Goal: Task Accomplishment & Management: Manage account settings

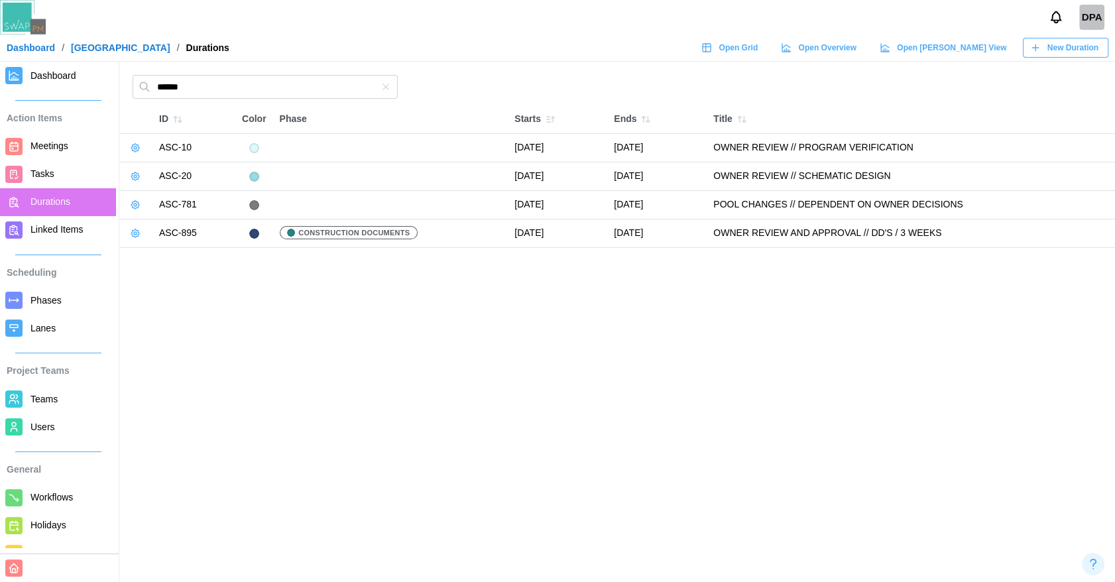
click at [132, 230] on icon "button" at bounding box center [135, 233] width 11 height 11
click at [161, 351] on main "***** ID Color Phase Starts Ends Title ASC-10 April 29, 2024 May 31, 2024 OWNER…" at bounding box center [557, 291] width 1115 height 582
click at [51, 299] on span "Phases" at bounding box center [45, 300] width 31 height 11
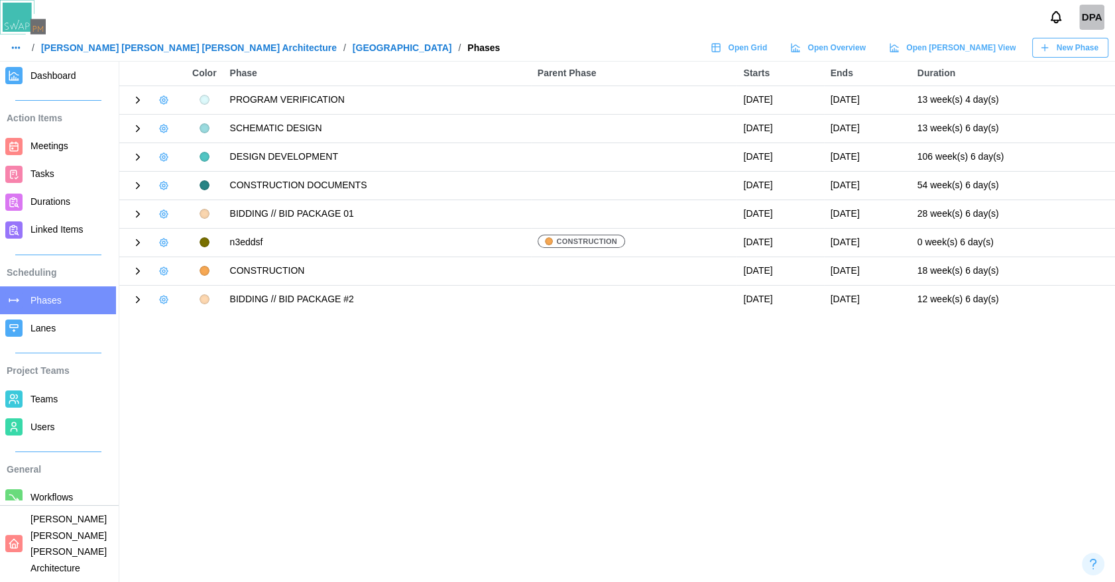
click at [158, 155] on icon "button" at bounding box center [163, 157] width 11 height 11
click at [186, 227] on div "Delete Phase" at bounding box center [212, 231] width 61 height 11
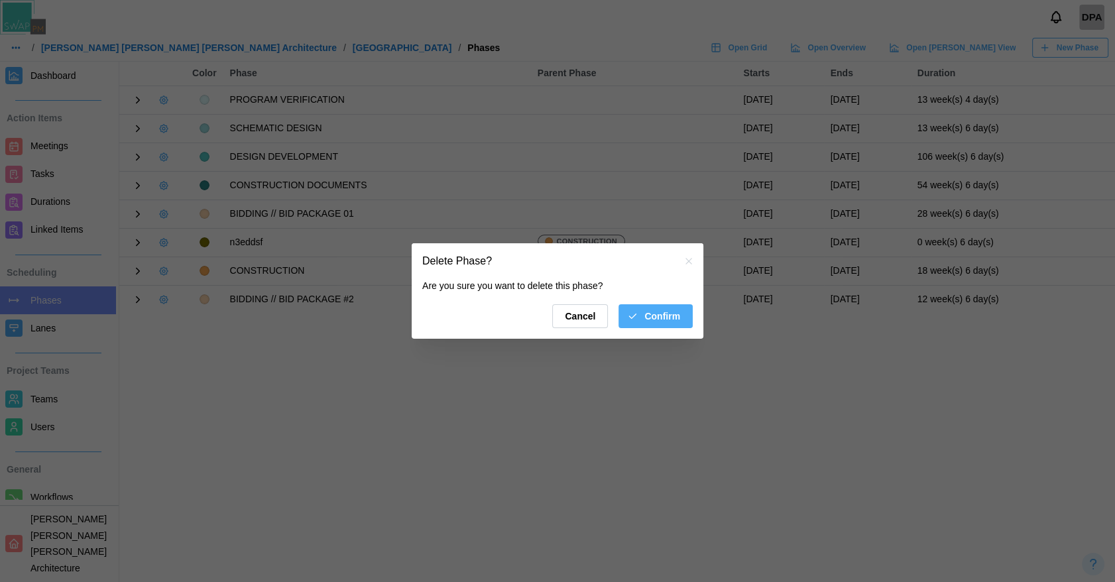
click at [644, 321] on span "Confirm" at bounding box center [662, 316] width 36 height 23
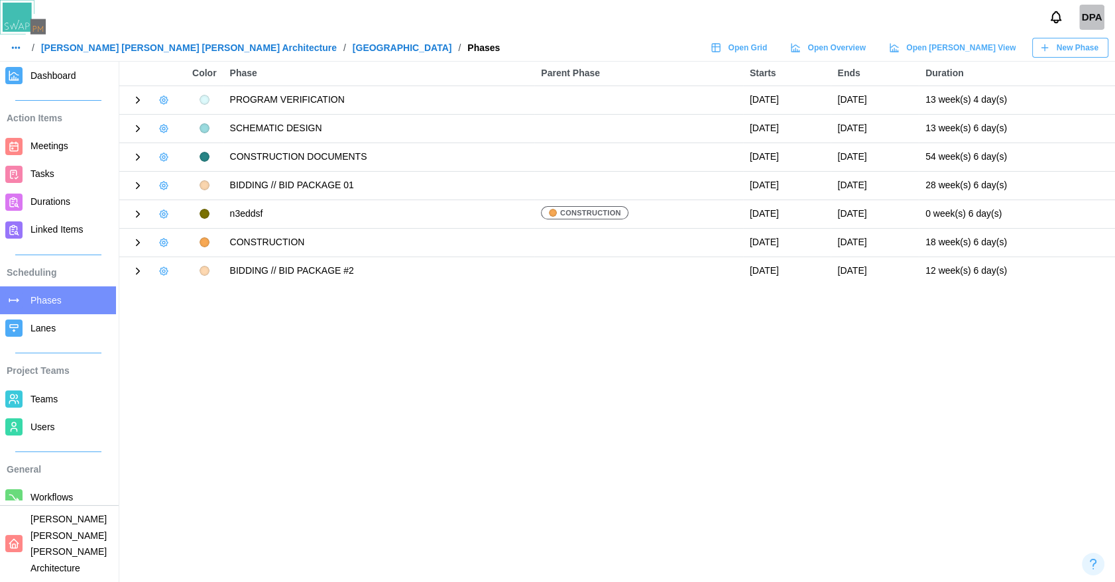
click at [164, 156] on icon "button" at bounding box center [163, 157] width 11 height 11
click at [190, 229] on div "Delete Phase" at bounding box center [212, 231] width 61 height 11
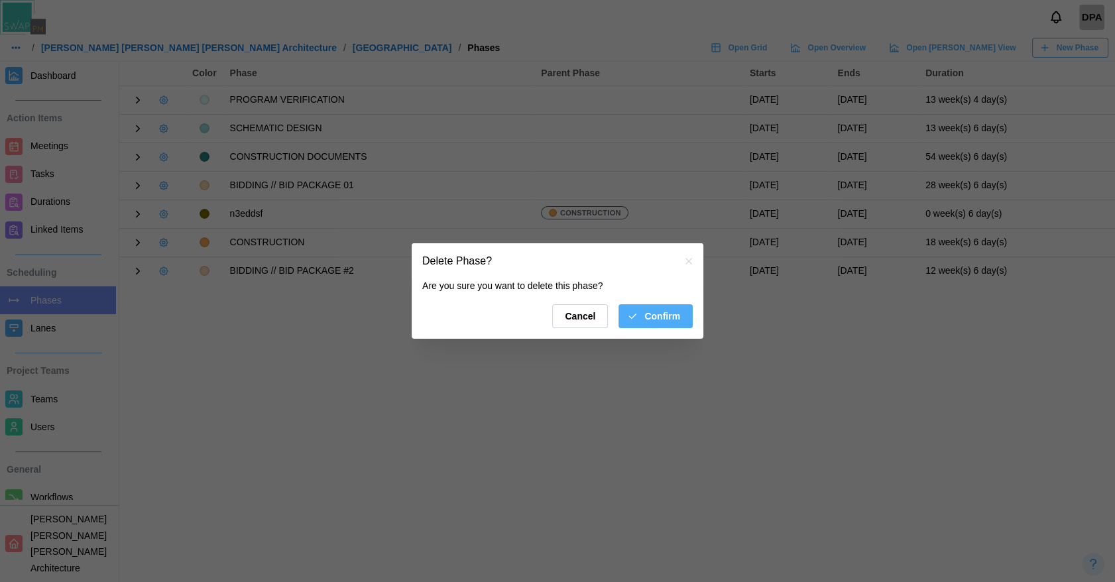
click at [674, 316] on span "Confirm" at bounding box center [662, 316] width 36 height 23
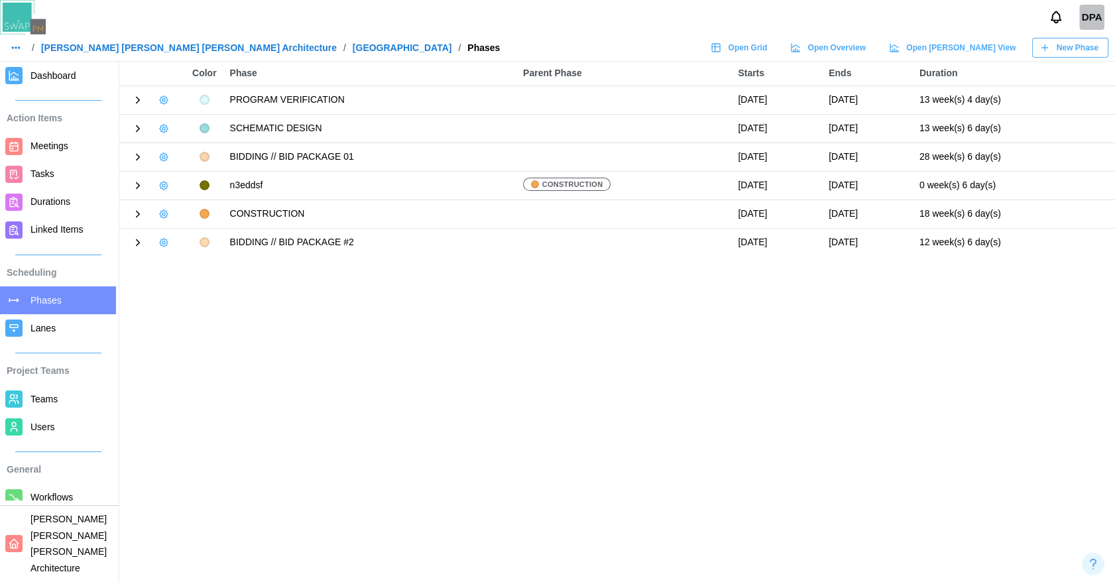
click at [53, 200] on span "Durations" at bounding box center [50, 201] width 40 height 11
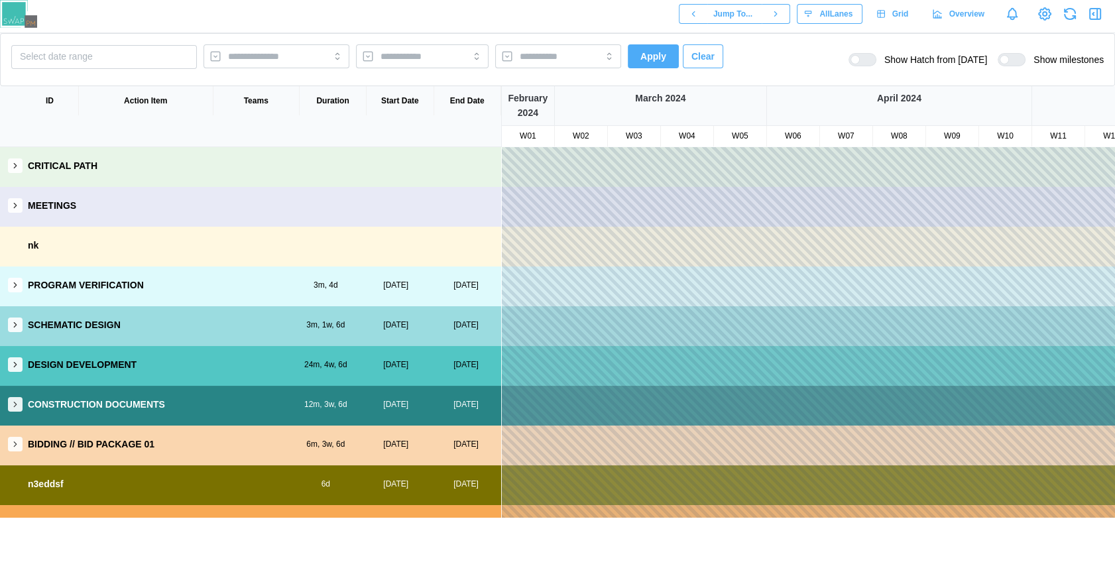
click at [8, 404] on button "button" at bounding box center [15, 404] width 15 height 15
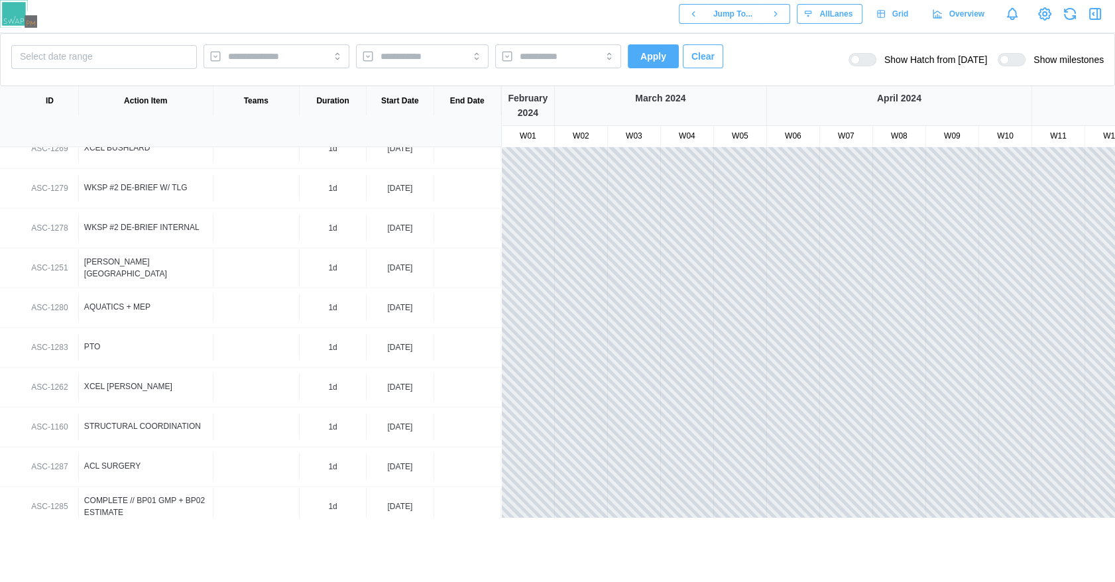
scroll to position [4774, 0]
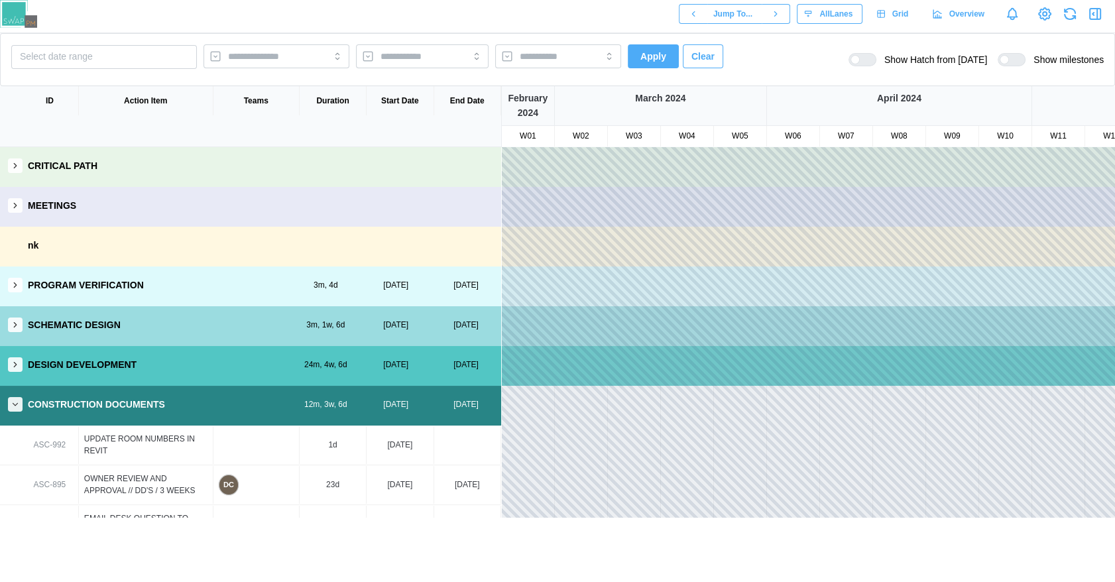
click at [18, 364] on icon "button" at bounding box center [15, 364] width 9 height 9
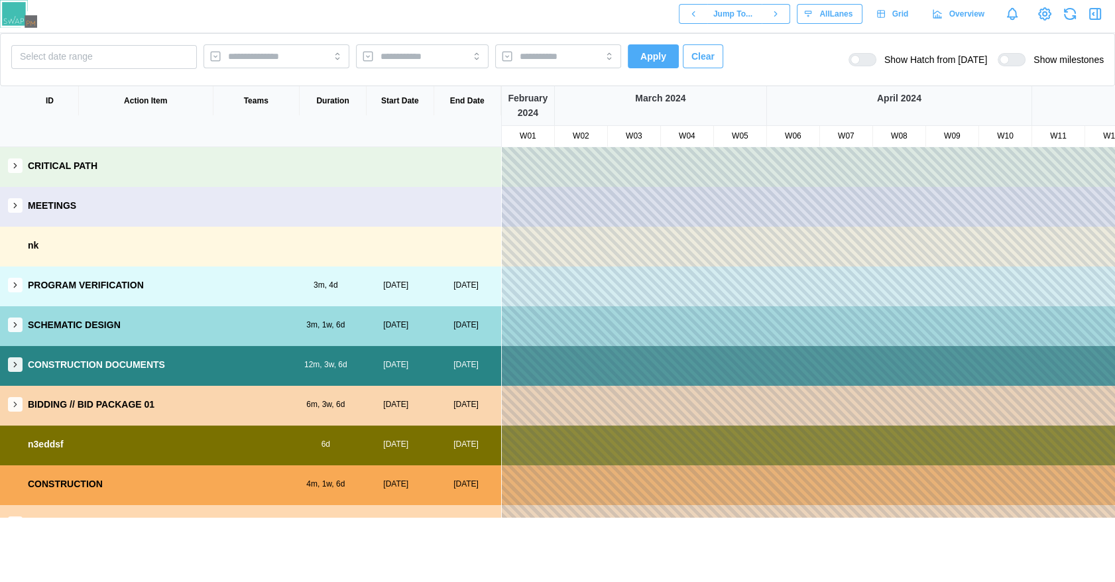
click at [19, 363] on icon "button" at bounding box center [15, 364] width 9 height 9
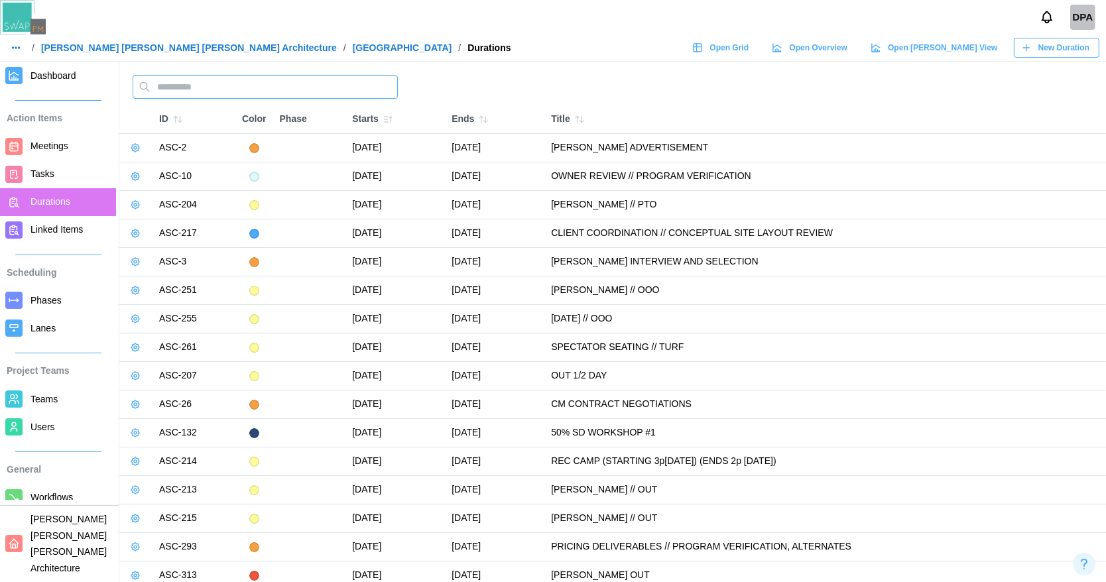
click at [203, 90] on input "text" at bounding box center [265, 87] width 265 height 24
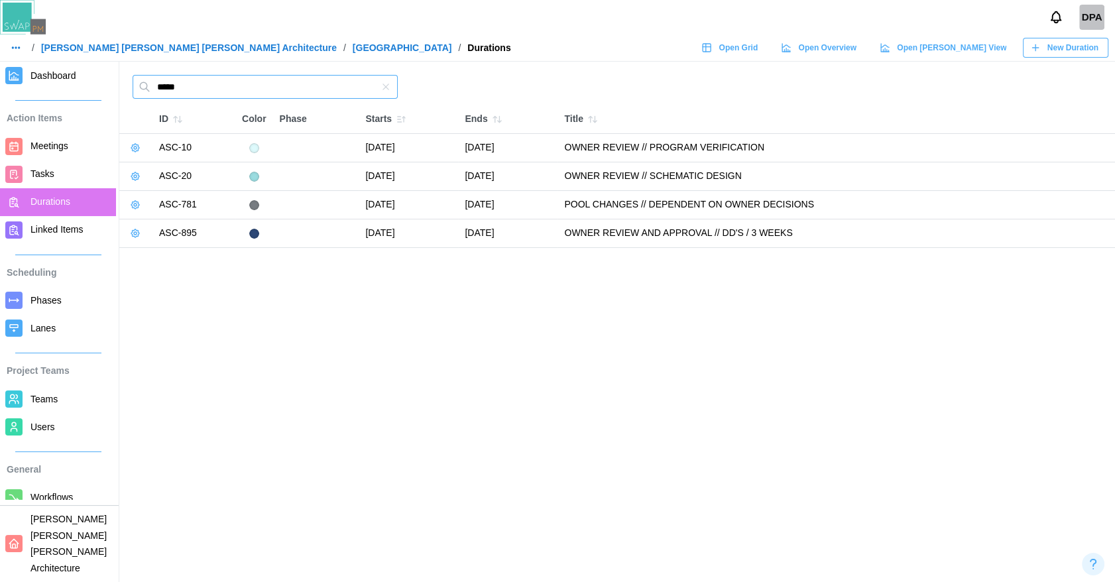
type input "*****"
click at [133, 235] on icon "button" at bounding box center [135, 233] width 11 height 11
click at [157, 253] on button "Edit Duration" at bounding box center [177, 260] width 96 height 24
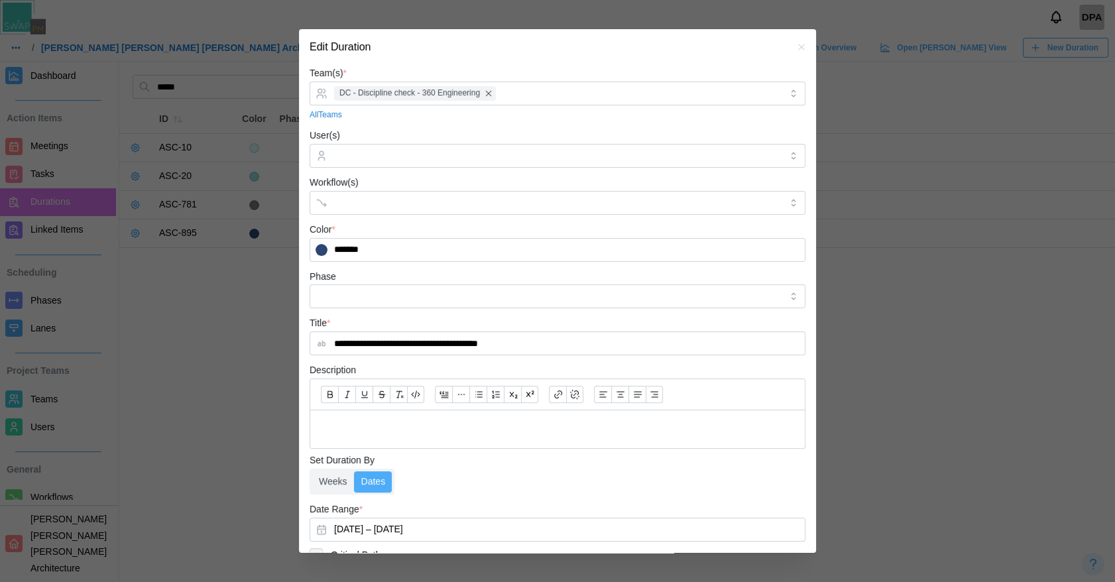
click at [796, 46] on icon "button" at bounding box center [801, 47] width 11 height 11
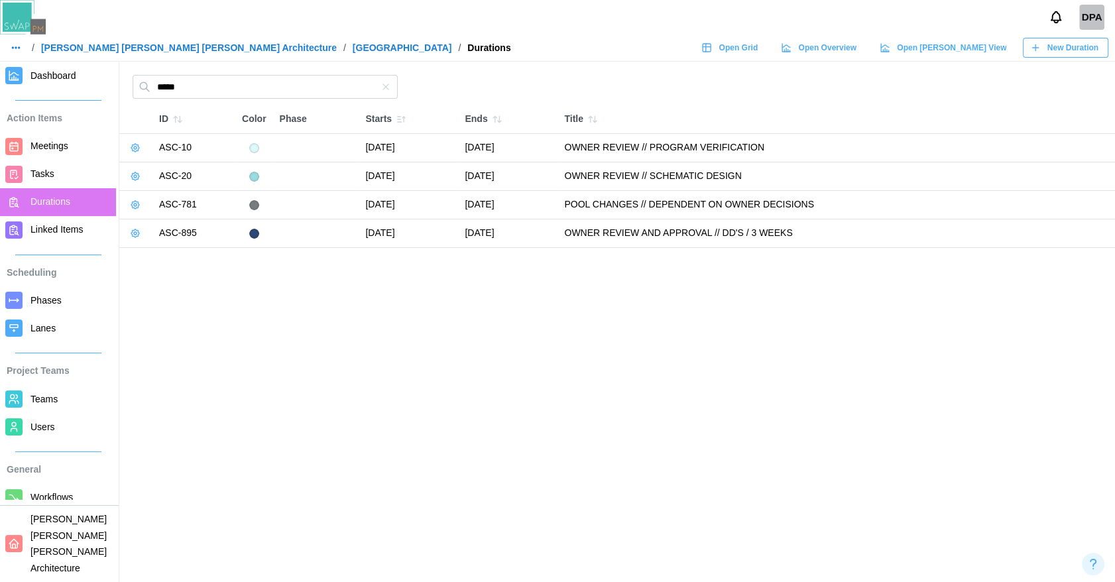
click at [126, 203] on button "button" at bounding box center [135, 205] width 19 height 19
click at [157, 223] on button "Edit Duration" at bounding box center [177, 231] width 96 height 24
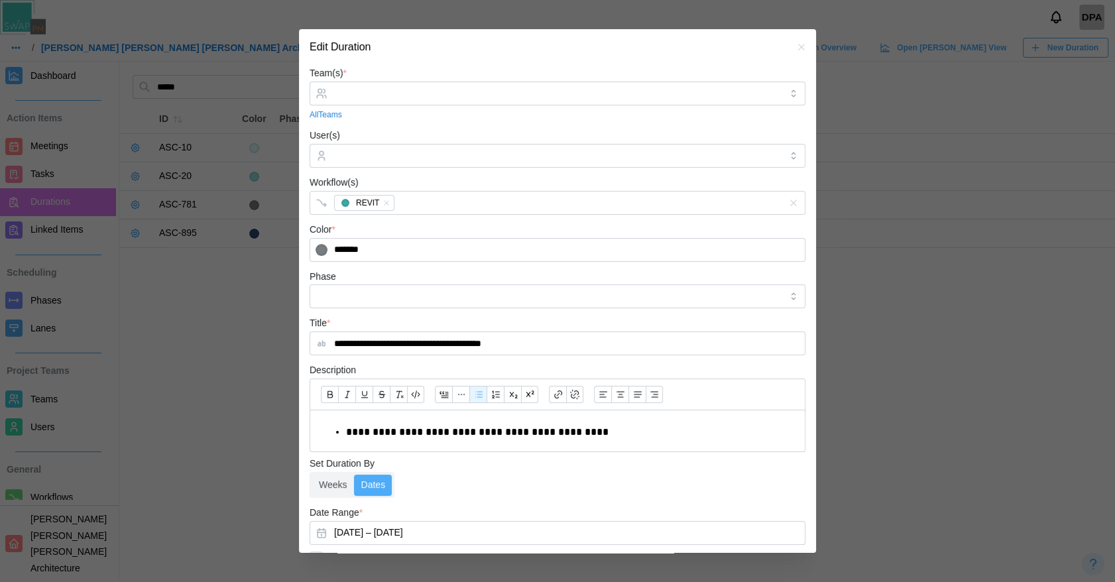
click at [794, 52] on button "button" at bounding box center [801, 47] width 15 height 15
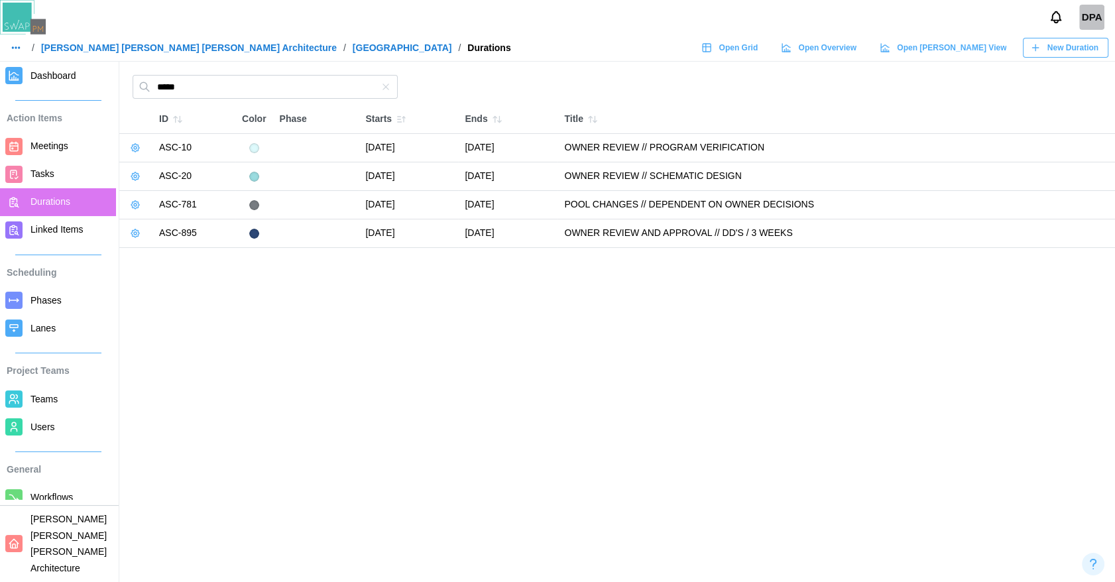
click at [130, 172] on icon "button" at bounding box center [135, 176] width 11 height 11
click at [152, 195] on button "Edit Duration" at bounding box center [177, 203] width 96 height 24
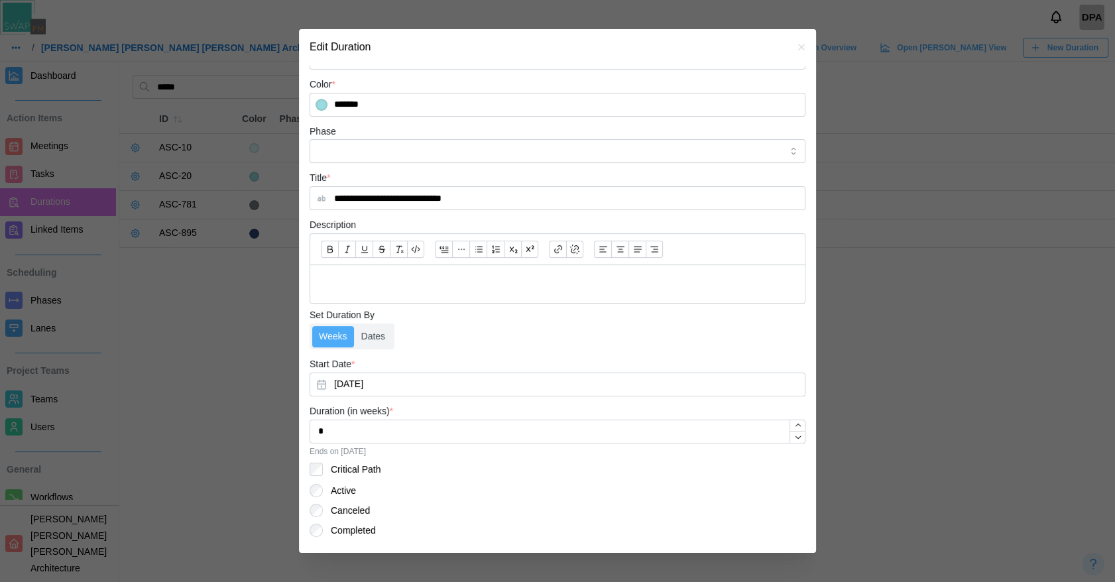
scroll to position [182, 0]
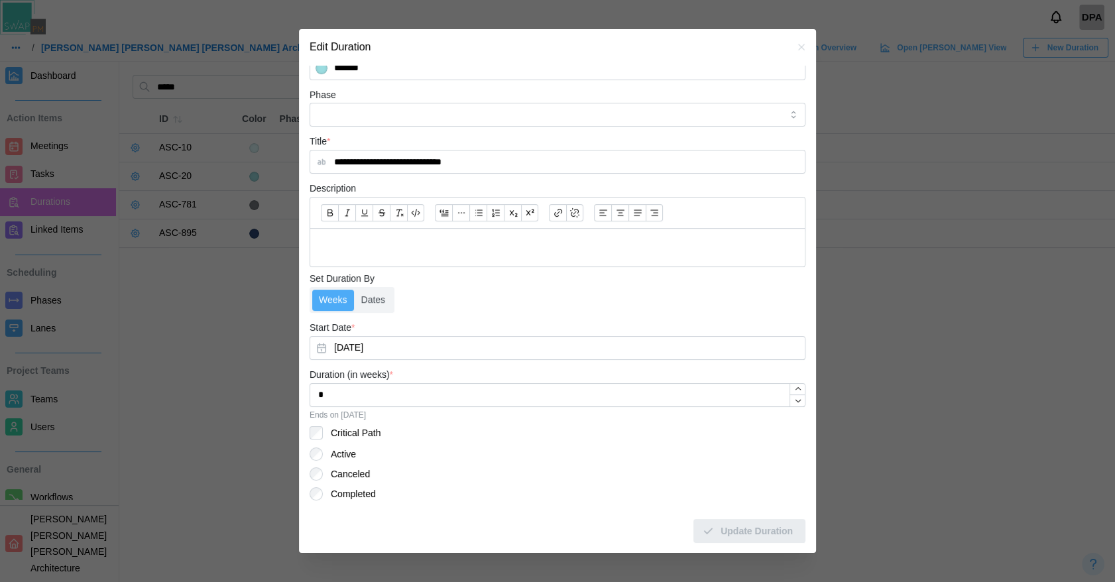
click at [361, 251] on p at bounding box center [557, 247] width 473 height 17
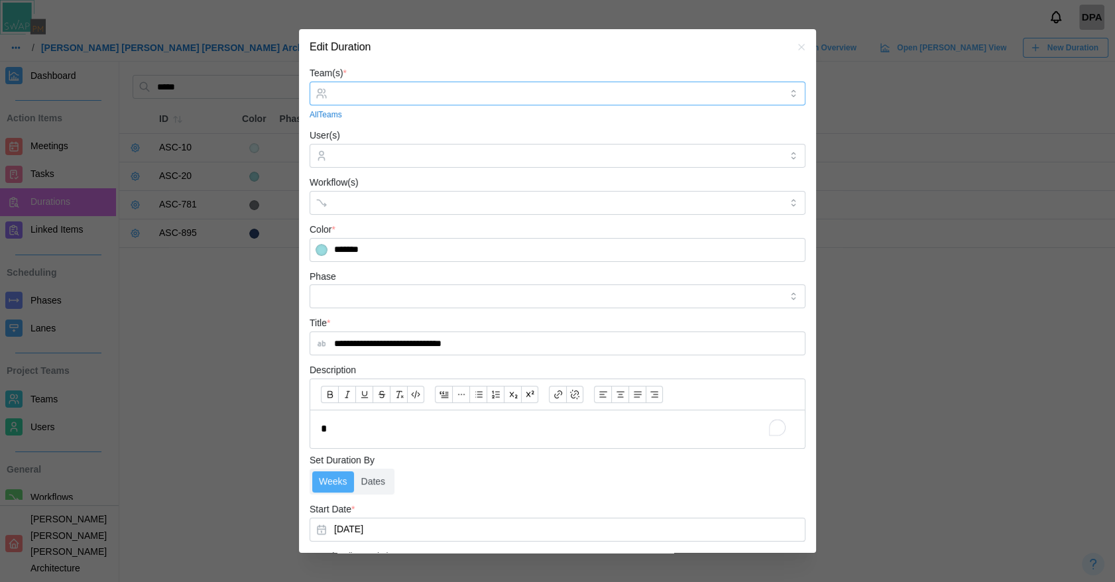
click at [353, 99] on div at bounding box center [556, 93] width 450 height 23
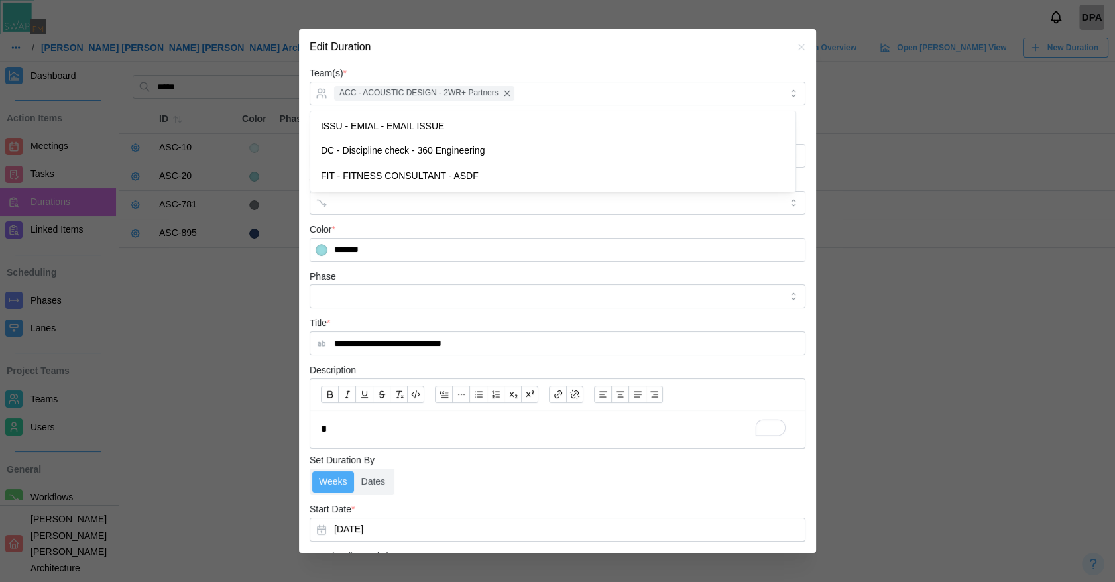
click at [796, 49] on icon "button" at bounding box center [801, 47] width 11 height 11
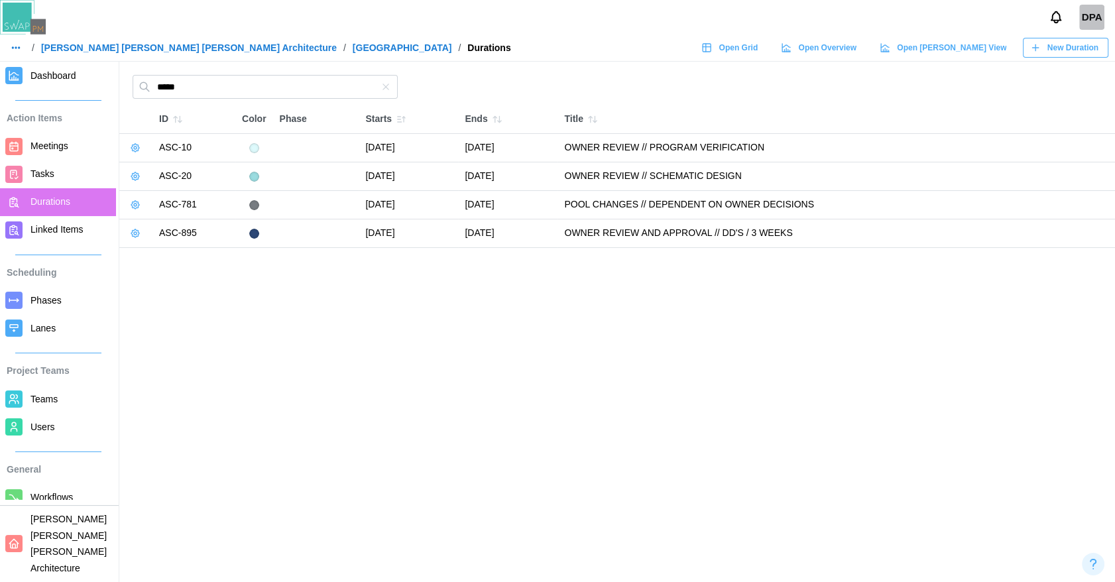
click at [51, 404] on span "Teams" at bounding box center [43, 399] width 27 height 11
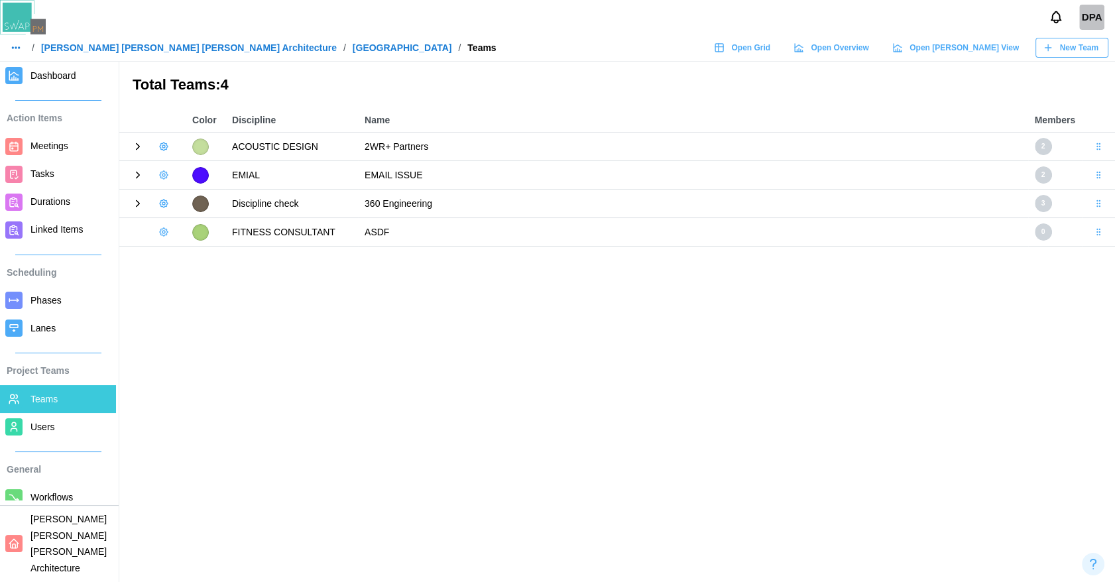
click at [160, 203] on icon "button" at bounding box center [163, 203] width 11 height 11
click at [196, 278] on div "Delete Team" at bounding box center [208, 279] width 52 height 11
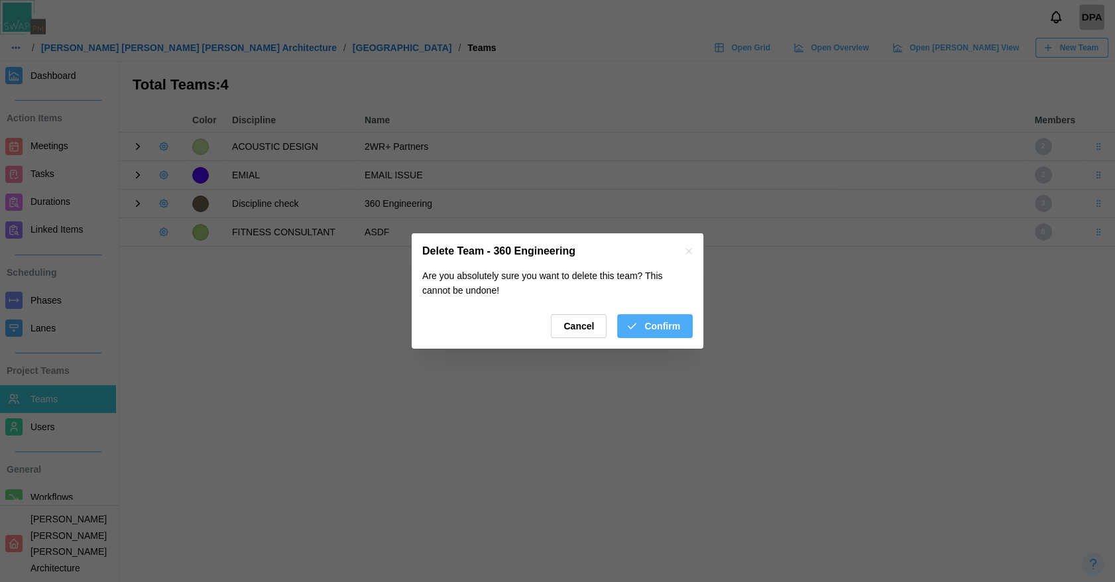
click at [661, 339] on div "Are you absolutely sure you want to delete this team? This cannot be undone! Ca…" at bounding box center [558, 308] width 292 height 79
click at [661, 326] on span "Confirm" at bounding box center [662, 326] width 36 height 23
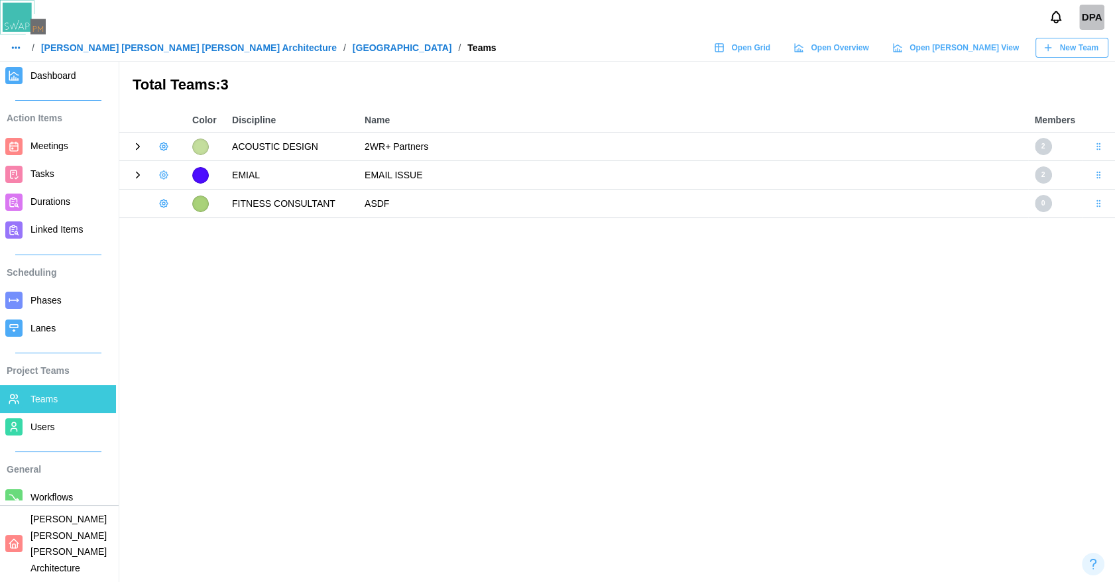
click at [60, 199] on span "Durations" at bounding box center [50, 201] width 40 height 11
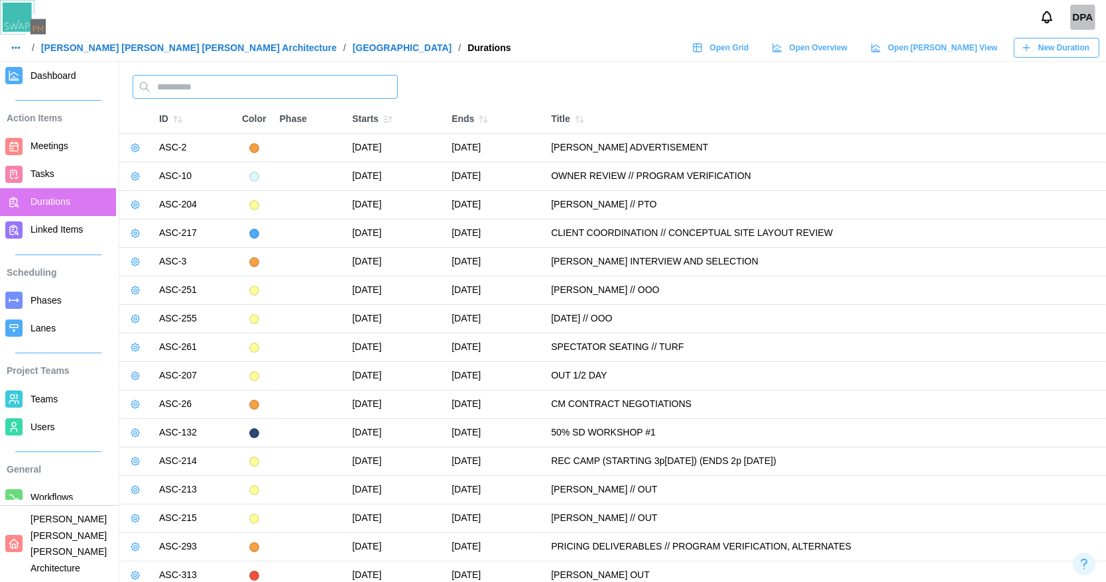
click at [183, 83] on input "text" at bounding box center [265, 87] width 265 height 24
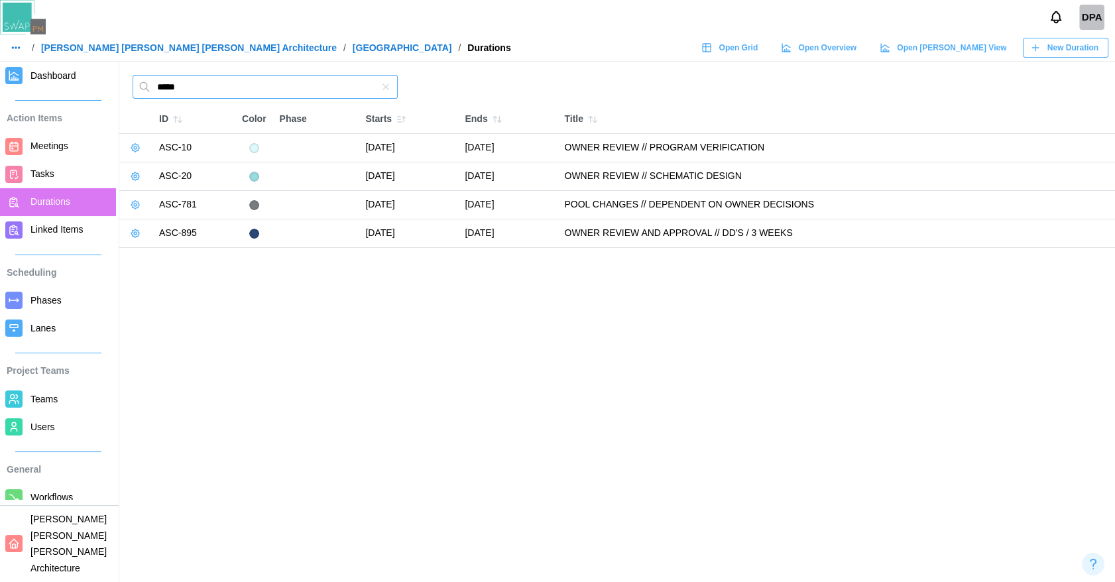
type input "*****"
click at [143, 232] on button "button" at bounding box center [135, 233] width 19 height 19
click at [154, 253] on button "Edit Duration" at bounding box center [177, 260] width 96 height 24
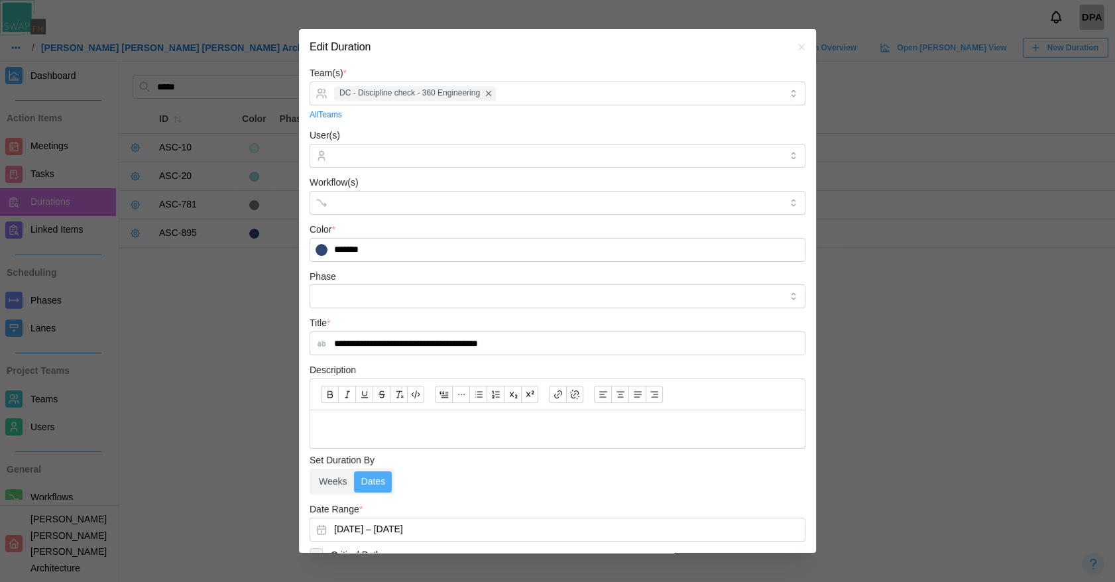
click at [798, 50] on icon "button" at bounding box center [801, 47] width 6 height 6
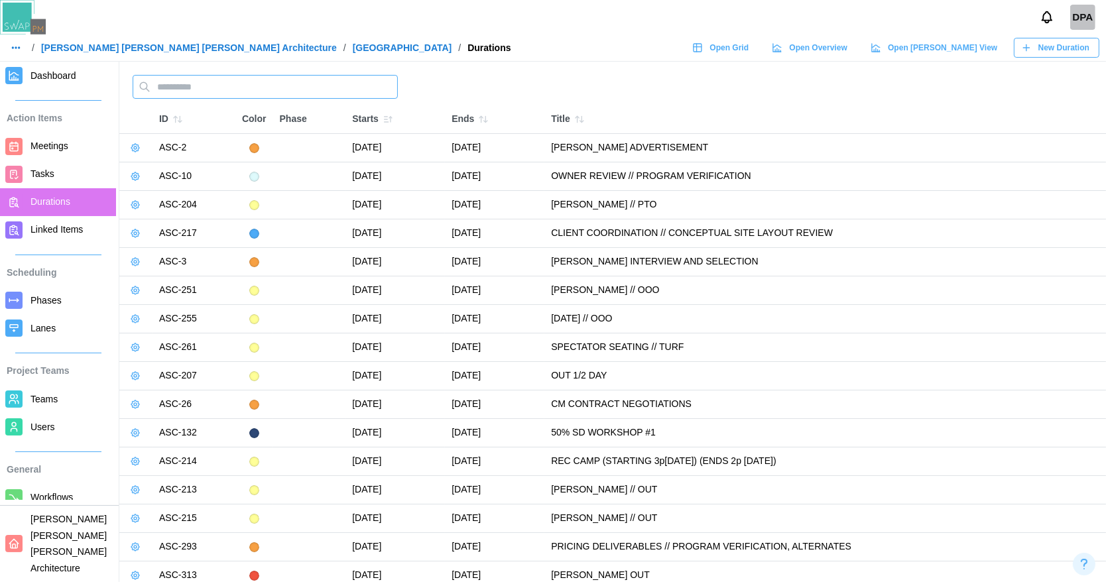
click at [204, 82] on input "text" at bounding box center [265, 87] width 265 height 24
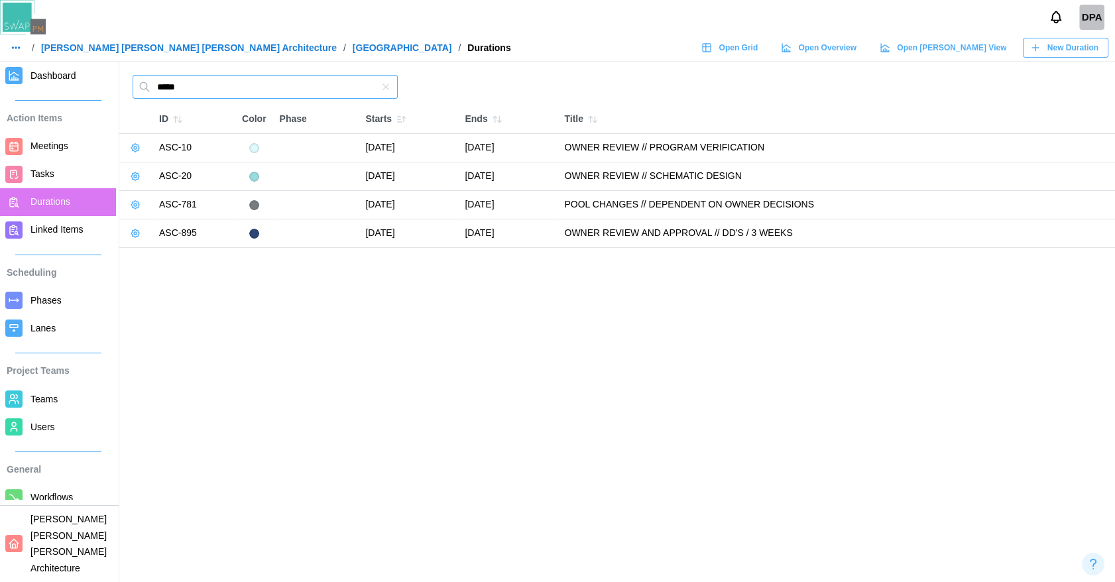
type input "*****"
click at [127, 234] on button "button" at bounding box center [135, 233] width 19 height 19
click at [145, 255] on icon "button" at bounding box center [141, 259] width 9 height 9
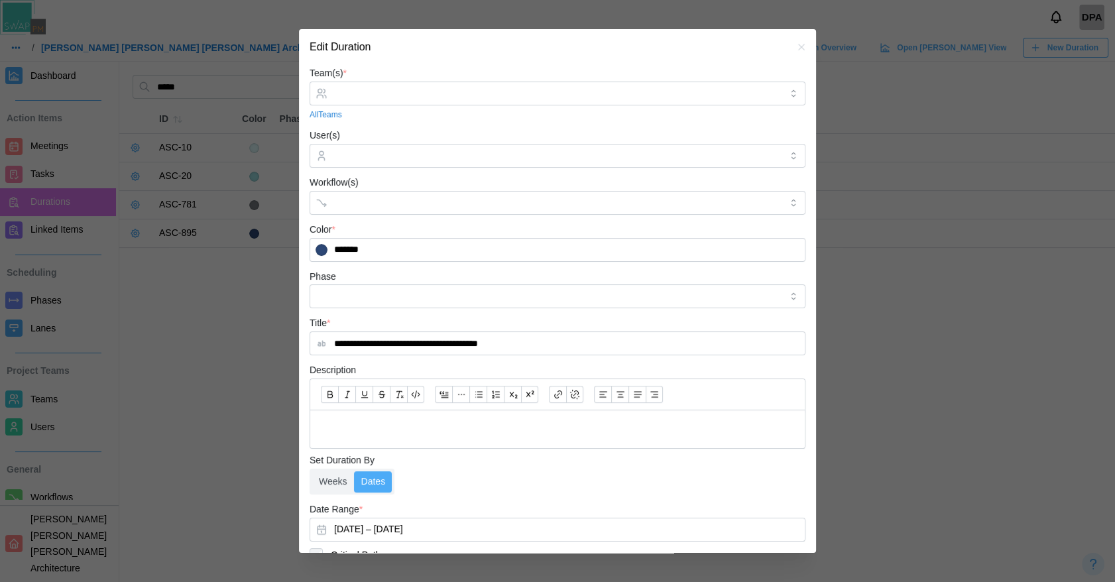
click at [798, 48] on icon "button" at bounding box center [801, 47] width 6 height 6
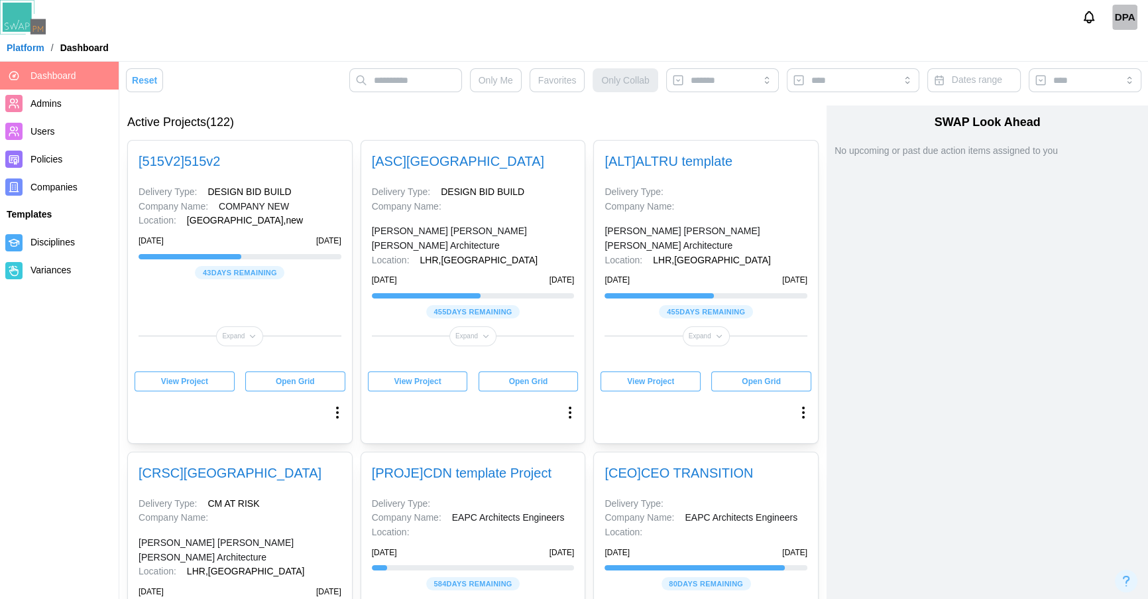
click at [444, 390] on div "View Project" at bounding box center [418, 381] width 80 height 19
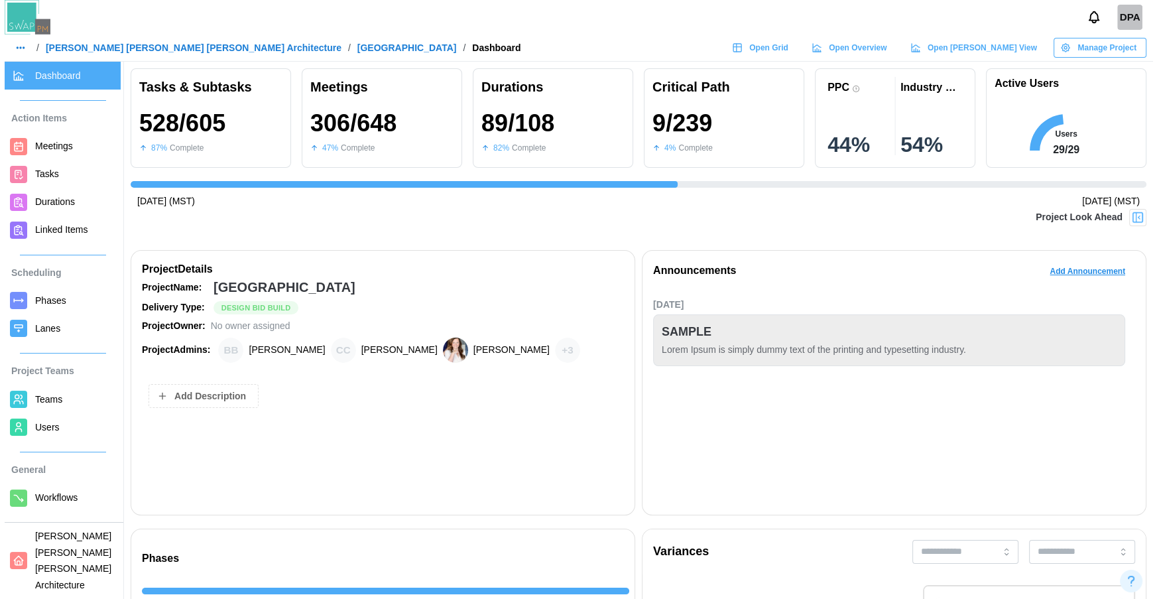
scroll to position [0, 10737]
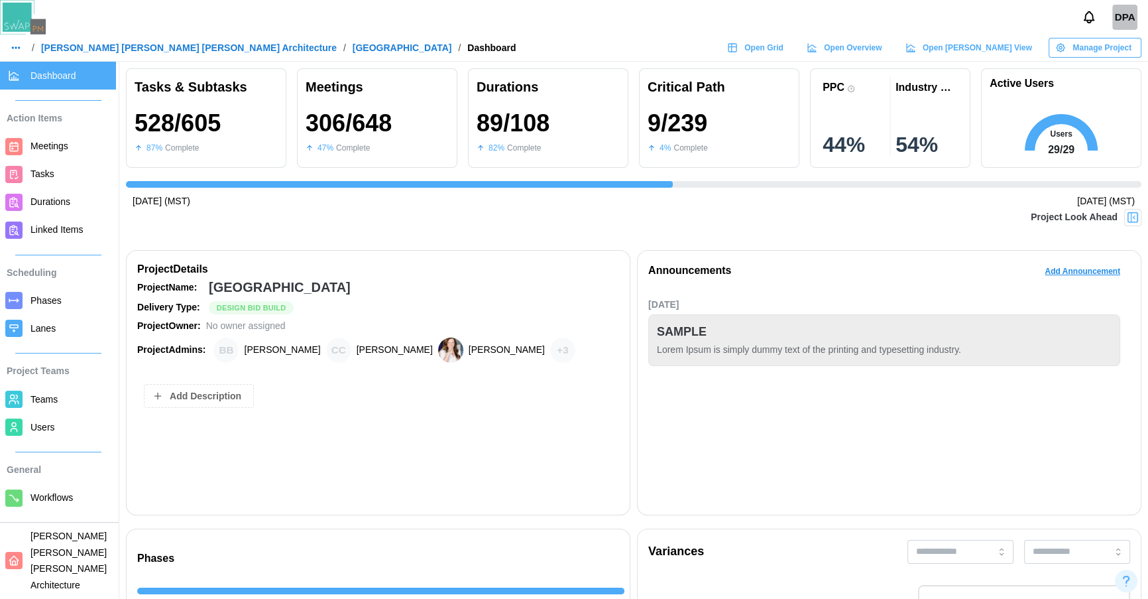
click at [39, 149] on span "Meetings" at bounding box center [49, 146] width 38 height 11
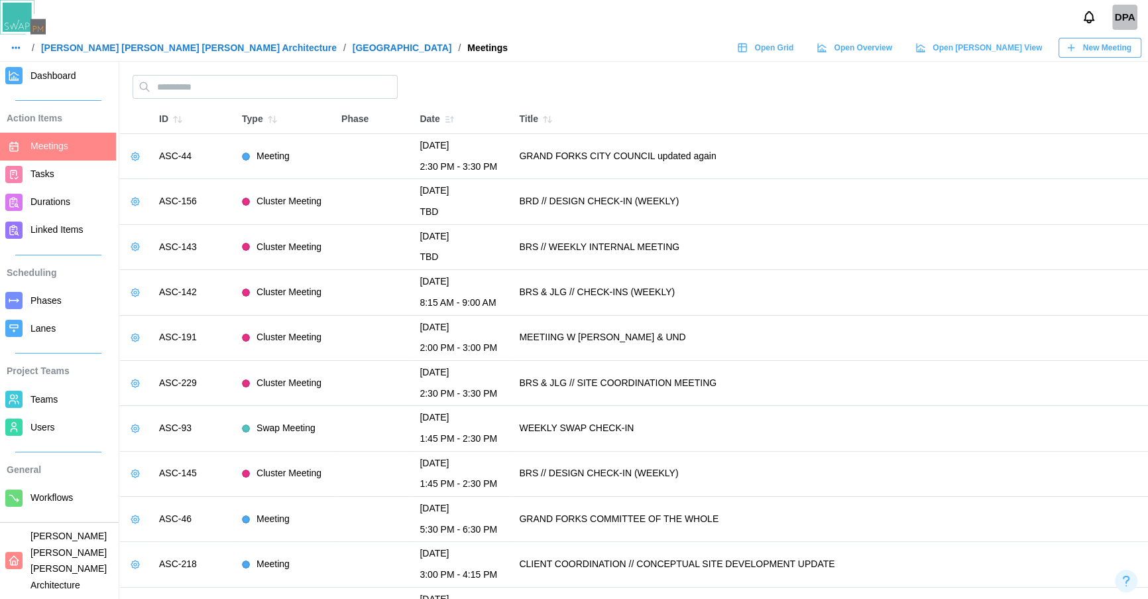
click at [134, 154] on icon "button" at bounding box center [135, 156] width 11 height 11
click at [158, 180] on div "Edit Meeting" at bounding box center [184, 183] width 62 height 11
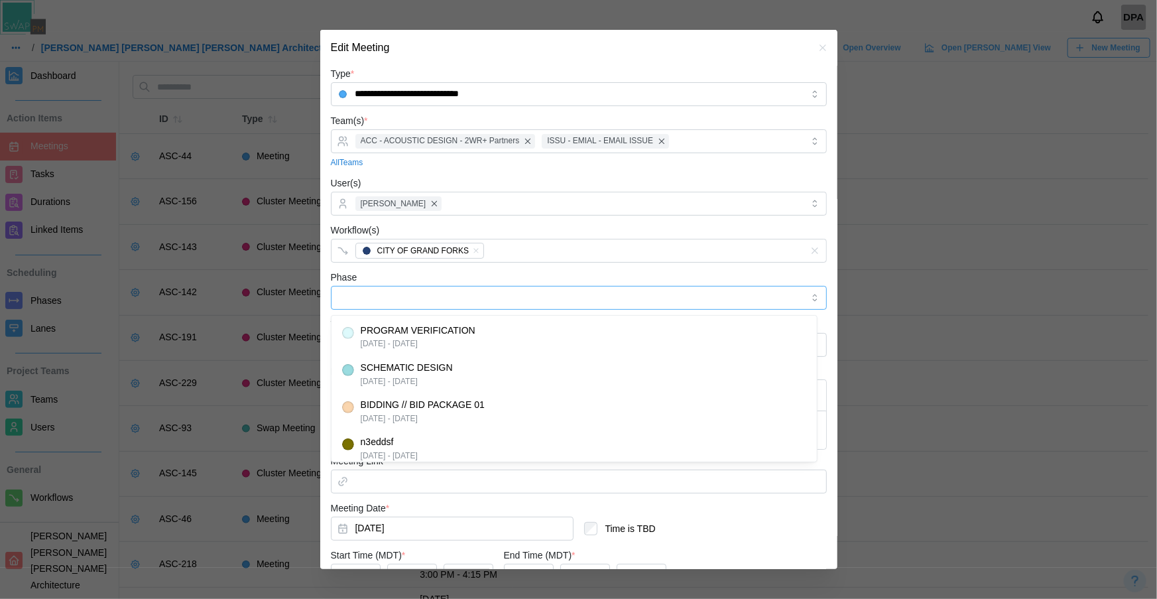
click at [351, 292] on input "Phase" at bounding box center [579, 298] width 496 height 24
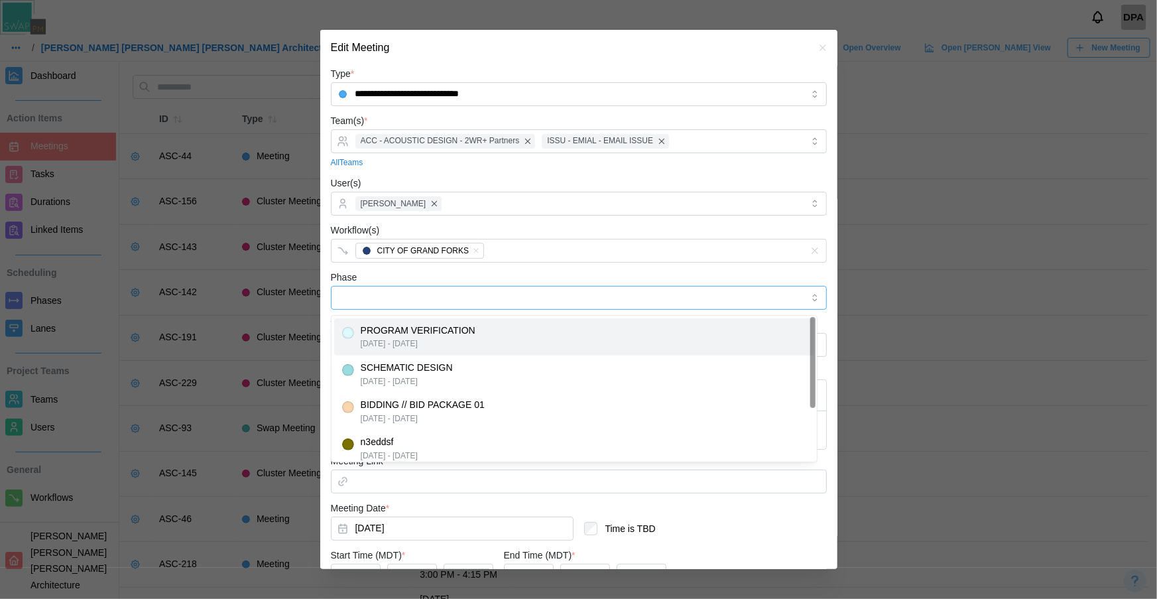
type input "**********"
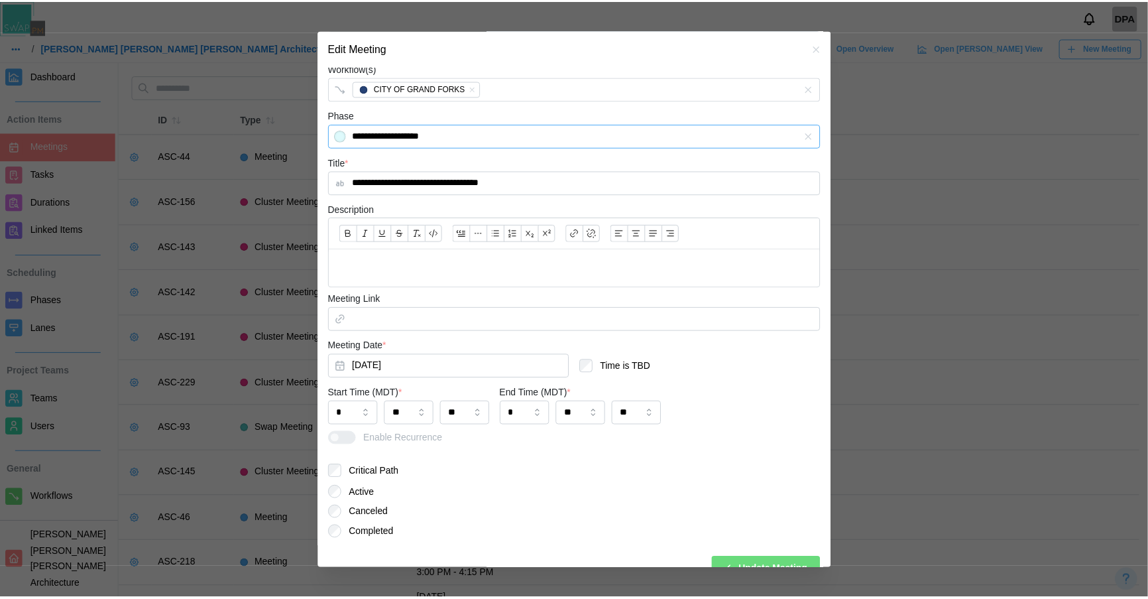
scroll to position [185, 0]
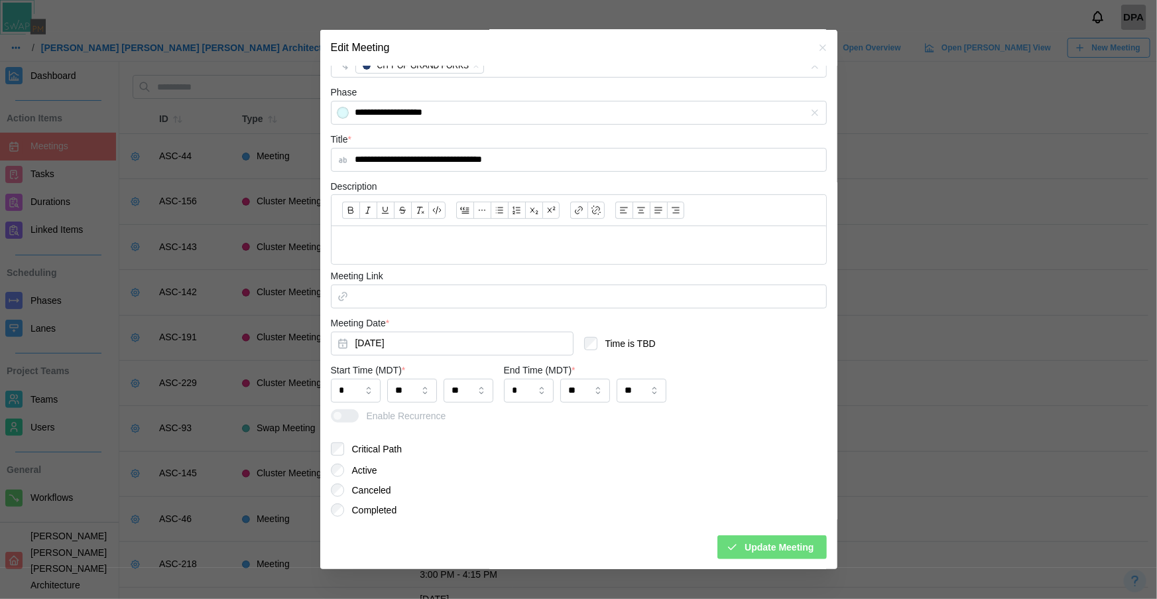
click at [745, 547] on span "Update Meeting" at bounding box center [779, 547] width 69 height 23
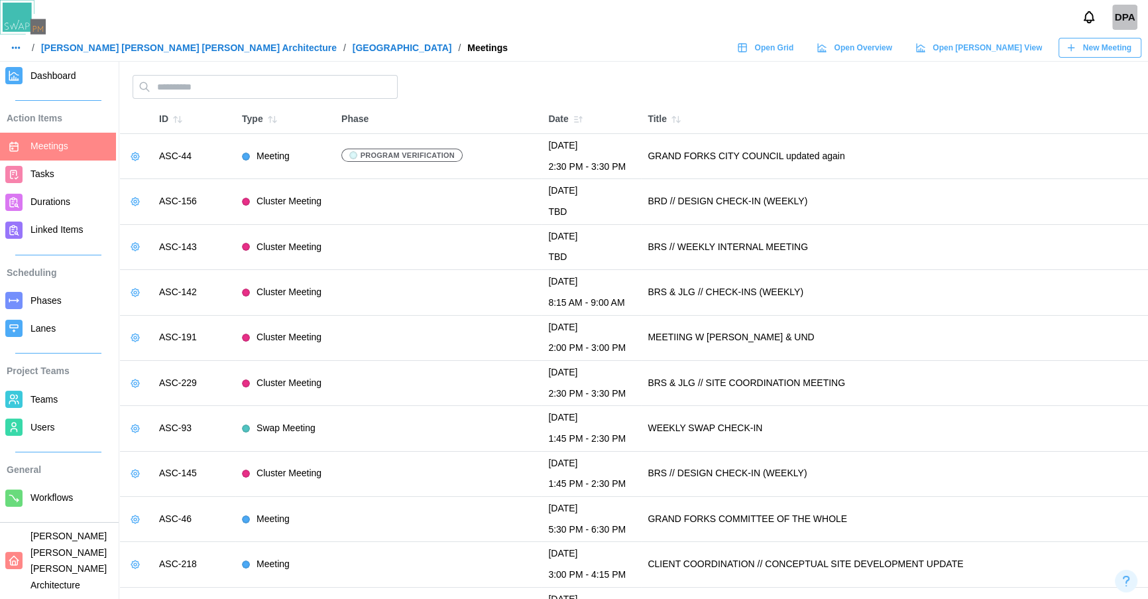
click at [42, 74] on span "Dashboard" at bounding box center [53, 75] width 46 height 11
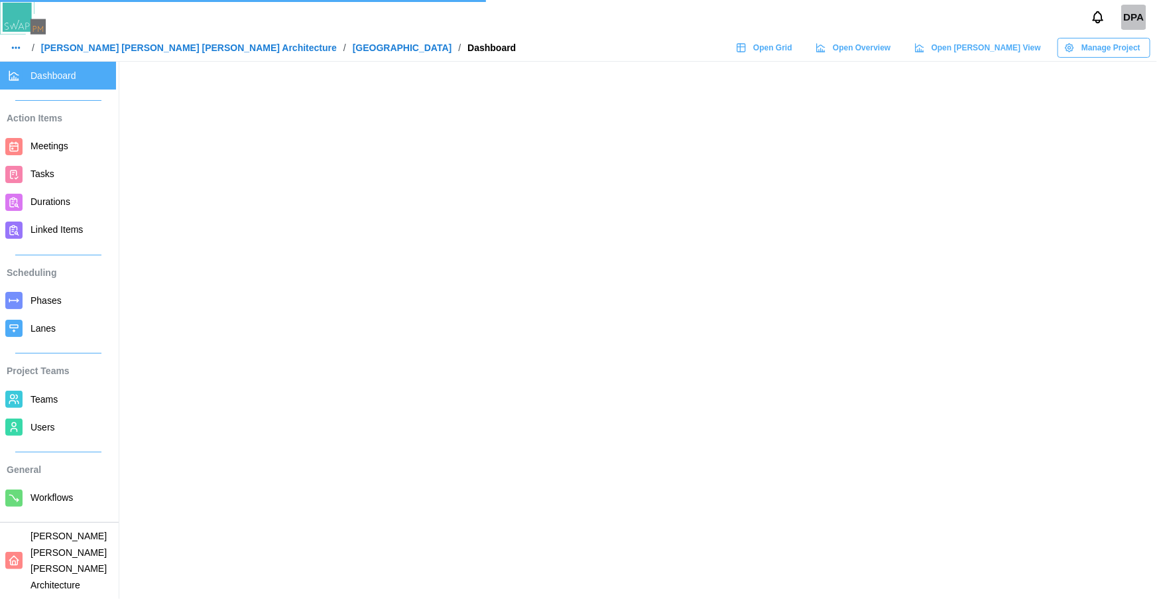
click at [1107, 53] on span "Manage Project" at bounding box center [1110, 47] width 59 height 19
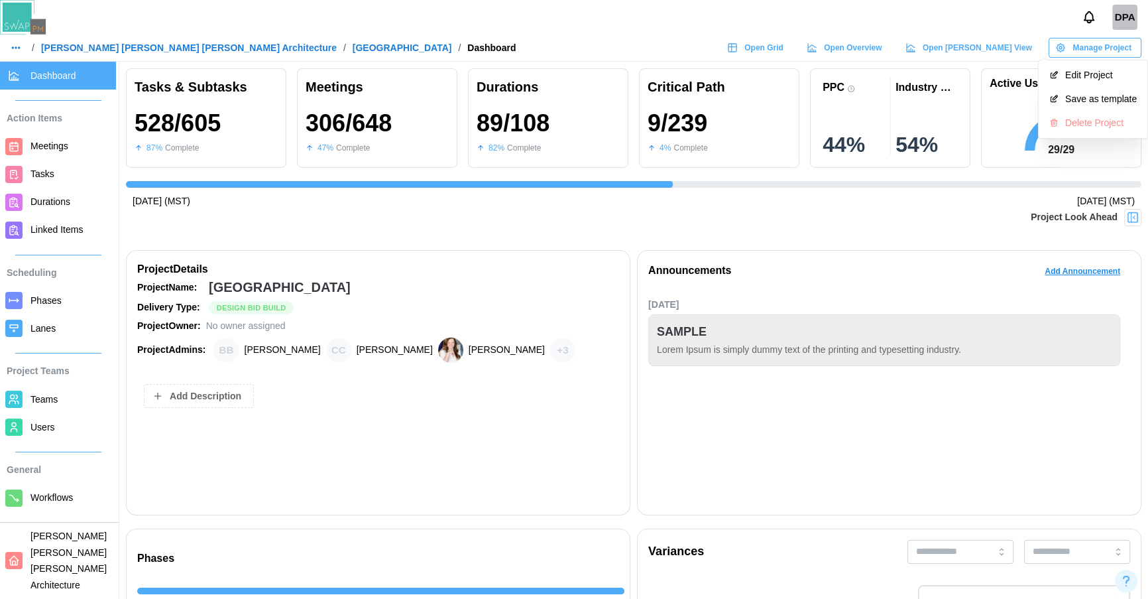
scroll to position [0, 10737]
click at [1105, 70] on div "Edit Project" at bounding box center [1101, 75] width 72 height 11
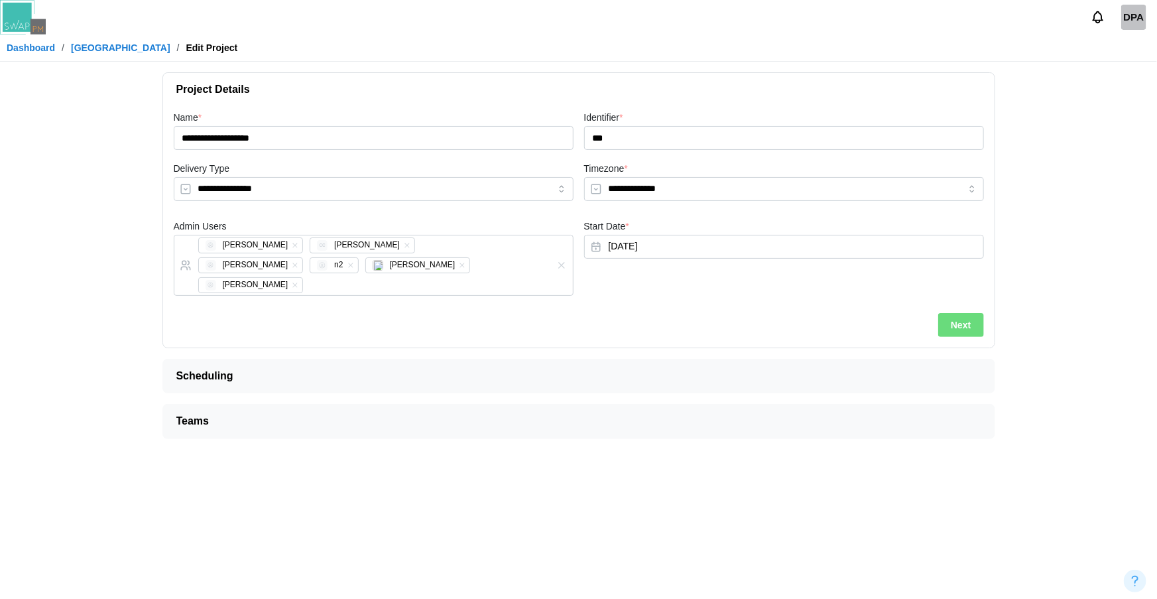
click at [957, 314] on span "Next" at bounding box center [961, 325] width 20 height 23
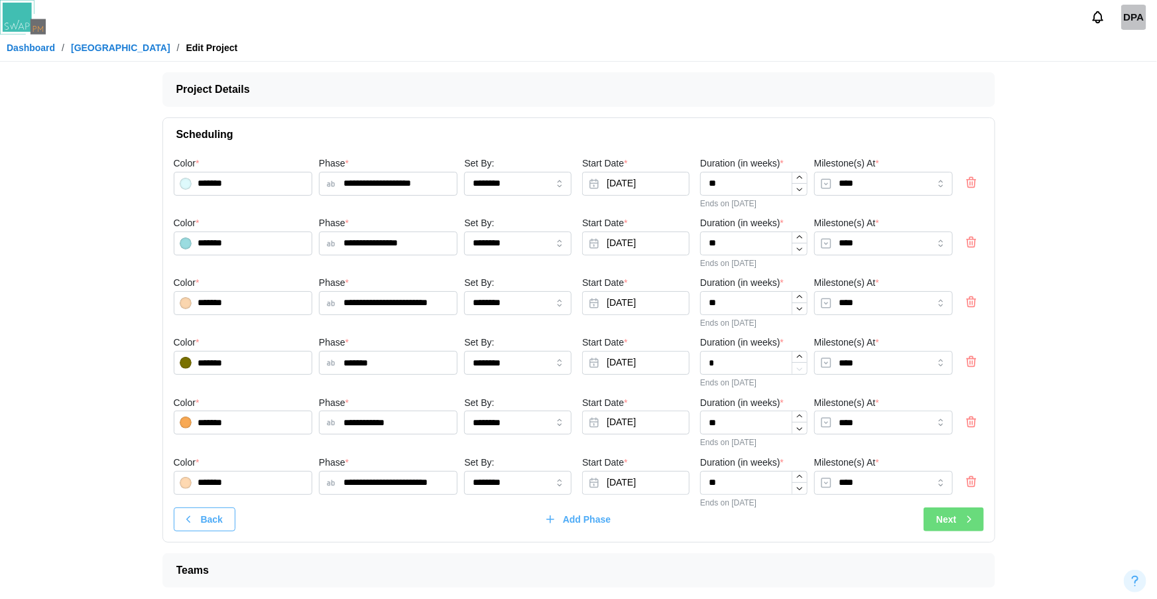
click at [963, 522] on icon "button" at bounding box center [969, 519] width 12 height 12
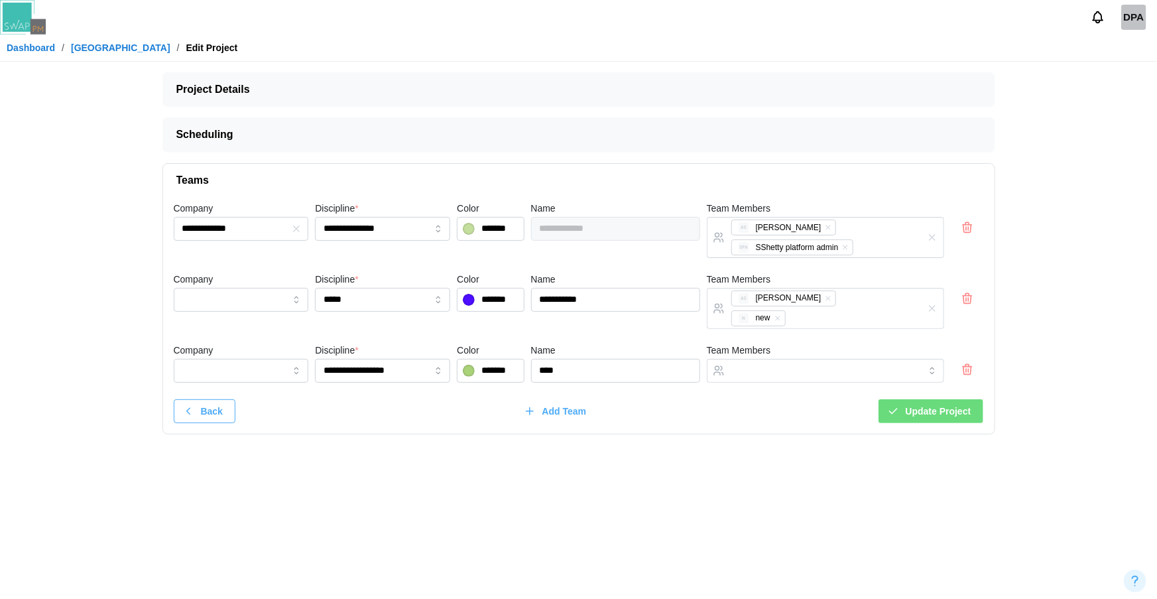
click at [967, 400] on span "Update Project" at bounding box center [939, 411] width 66 height 23
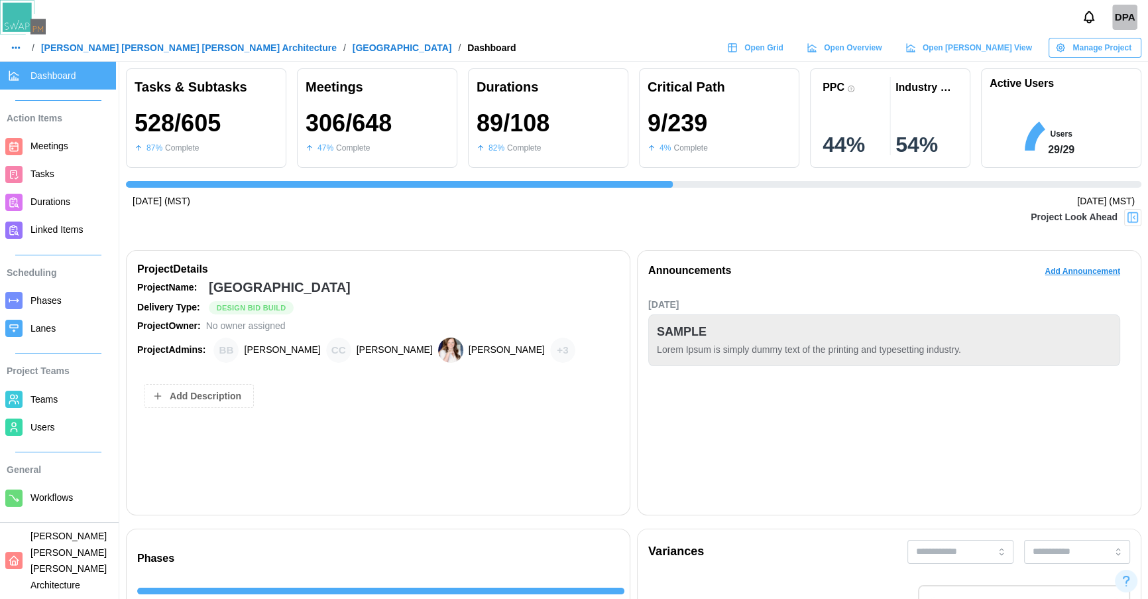
click at [60, 142] on span "Meetings" at bounding box center [49, 146] width 38 height 11
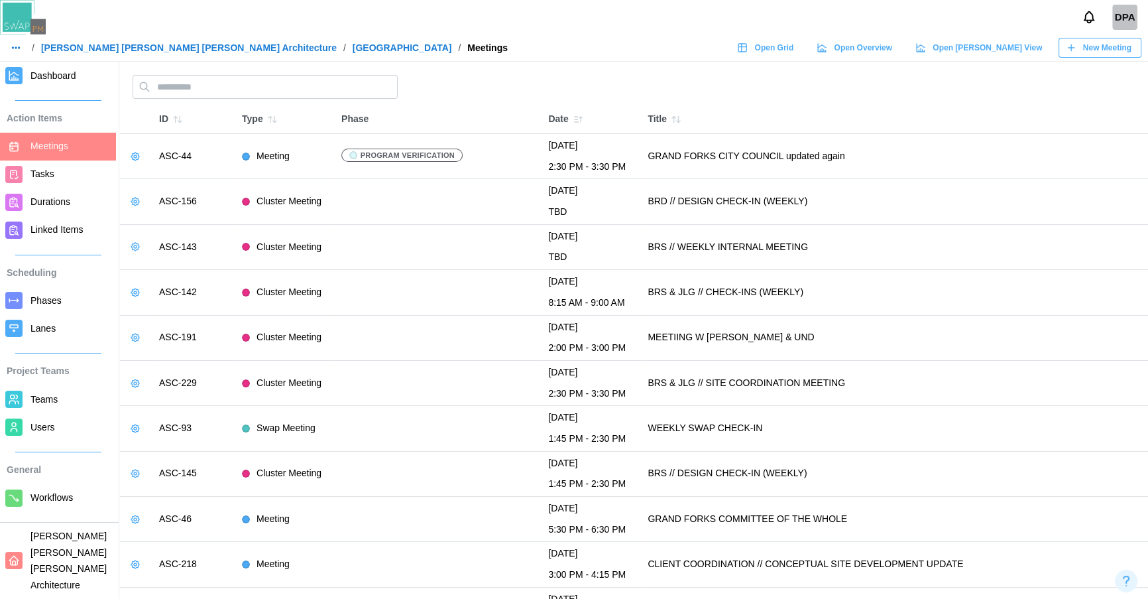
click at [134, 155] on icon "button" at bounding box center [135, 156] width 3 height 3
click at [133, 162] on button "button" at bounding box center [135, 156] width 19 height 19
click at [151, 178] on button "Edit Meeting" at bounding box center [176, 183] width 94 height 24
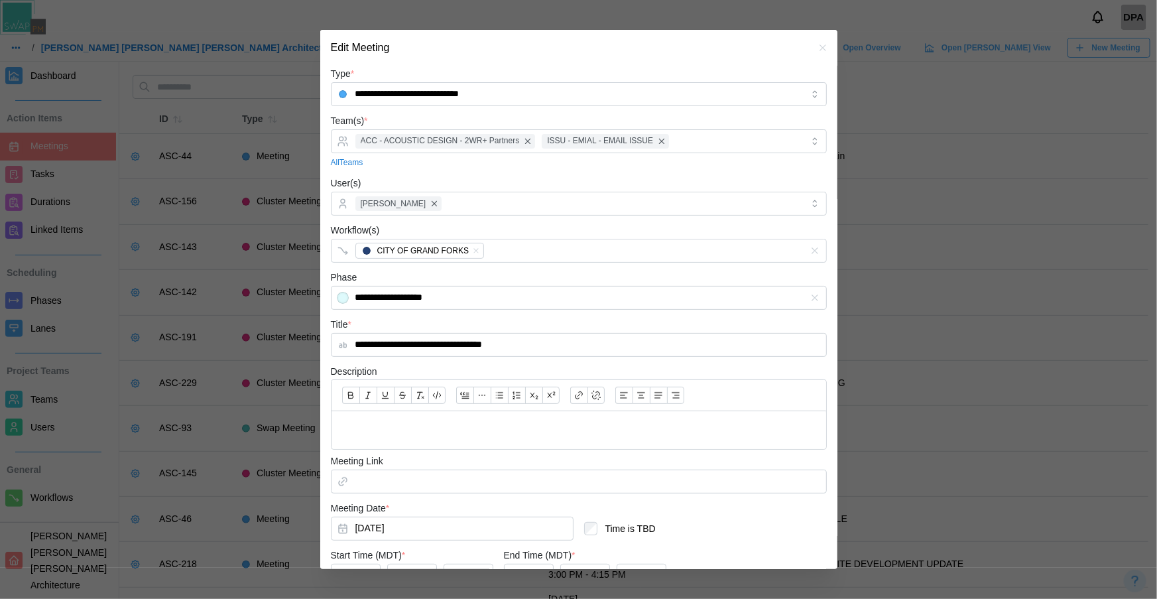
click at [819, 49] on icon "button" at bounding box center [822, 47] width 6 height 6
